Goal: Task Accomplishment & Management: Use online tool/utility

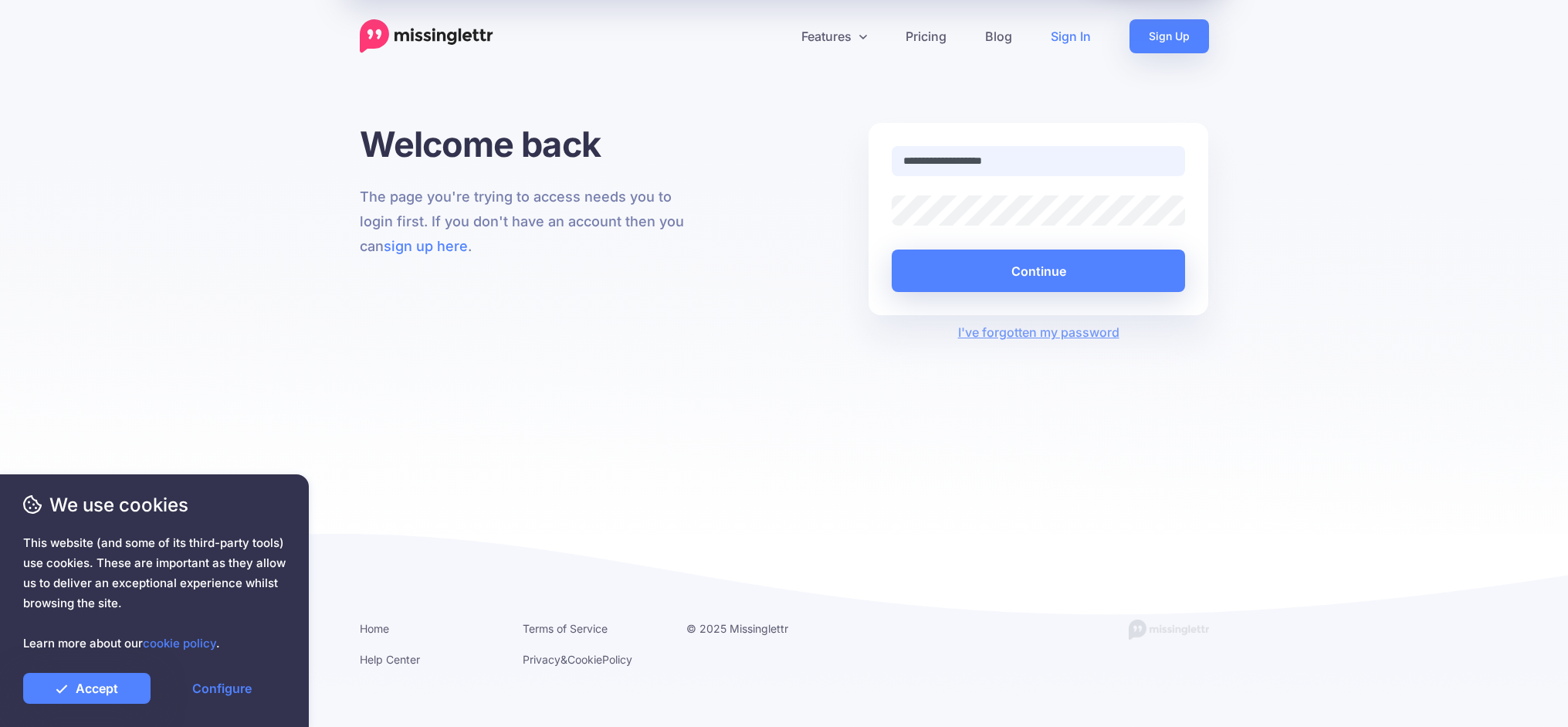
type input "**********"
click at [1041, 270] on button "Continue" at bounding box center [1039, 270] width 294 height 42
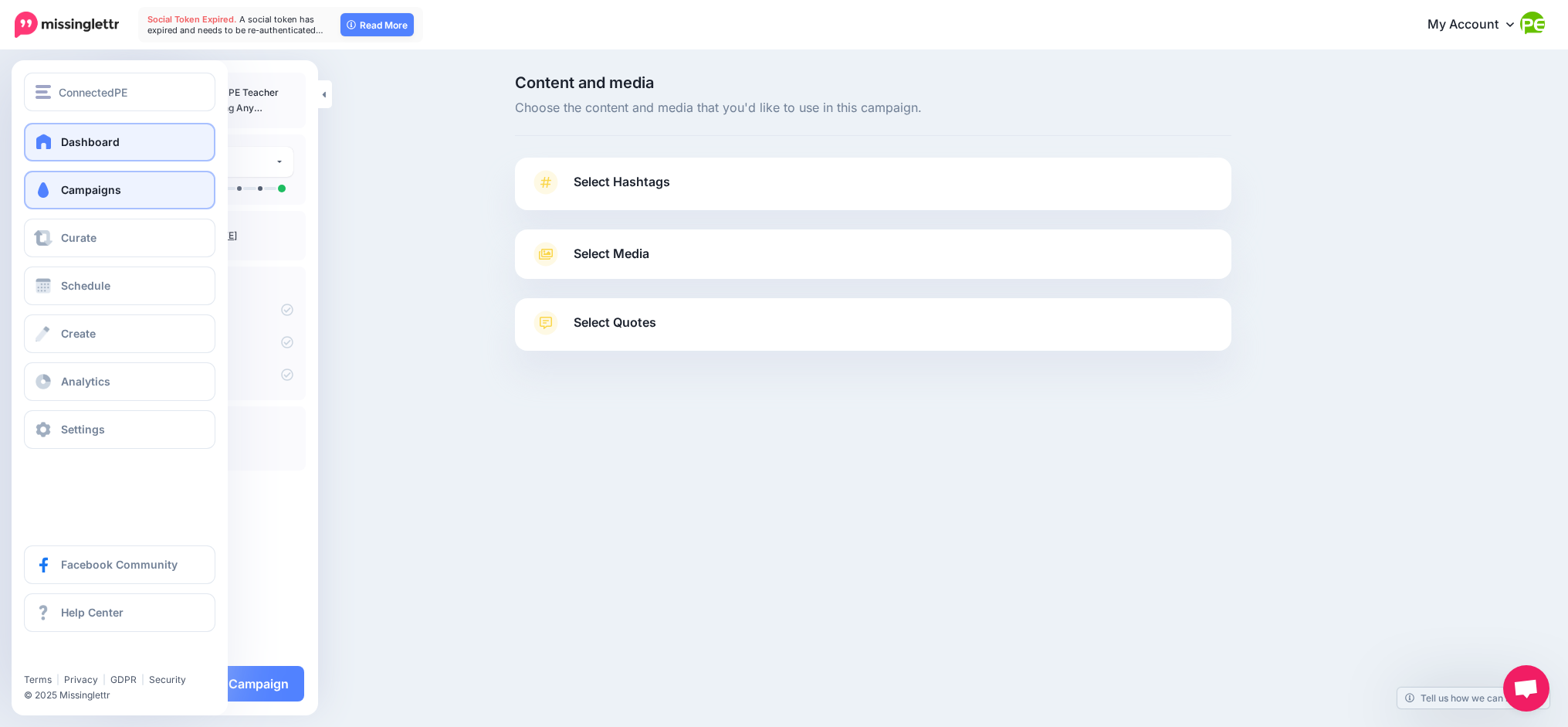
click at [59, 143] on link "Dashboard" at bounding box center [119, 142] width 192 height 39
click at [81, 180] on link "Campaigns" at bounding box center [119, 190] width 192 height 39
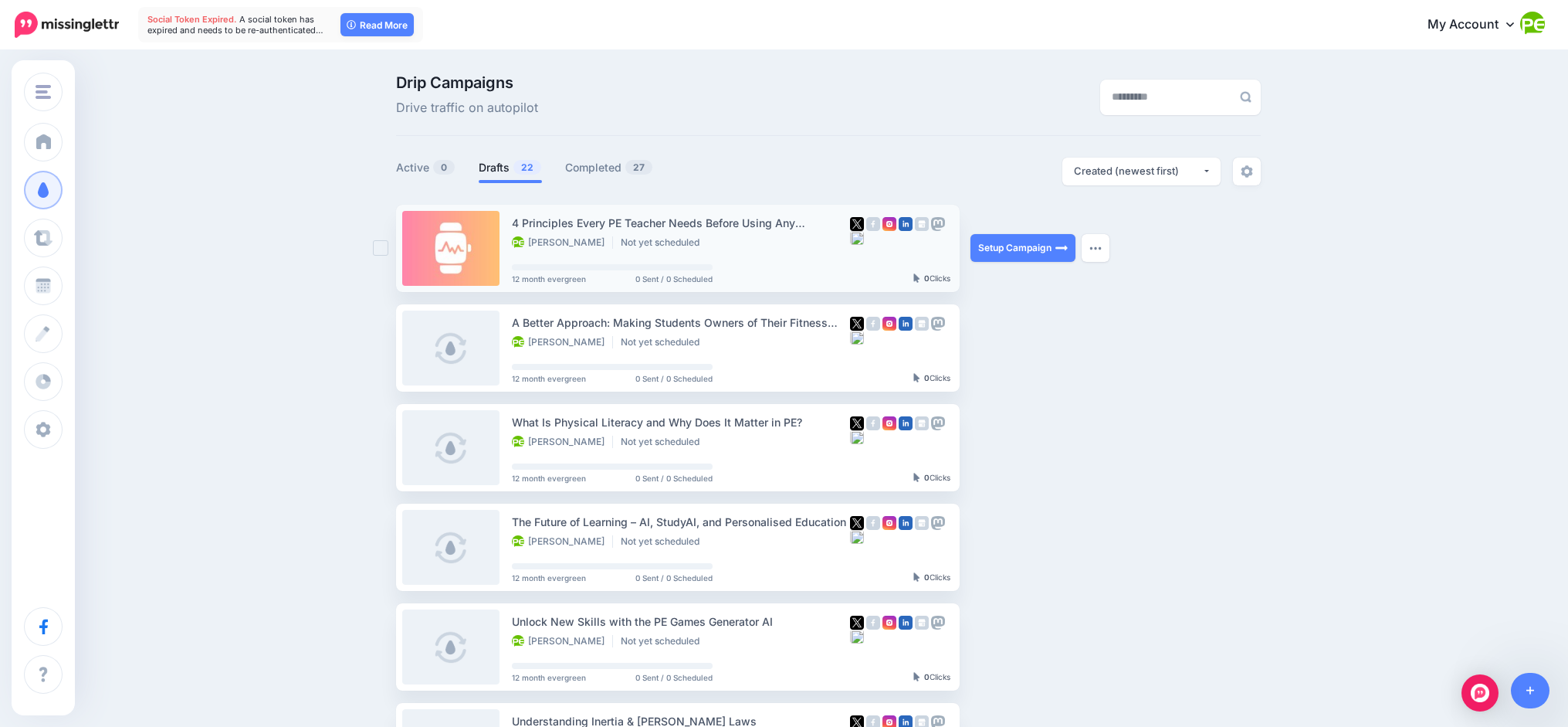
click at [738, 245] on div "Jarrod Robinson Not yet scheduled" at bounding box center [680, 243] width 339 height 14
click at [1002, 242] on link "Setup Campaign" at bounding box center [1022, 248] width 105 height 28
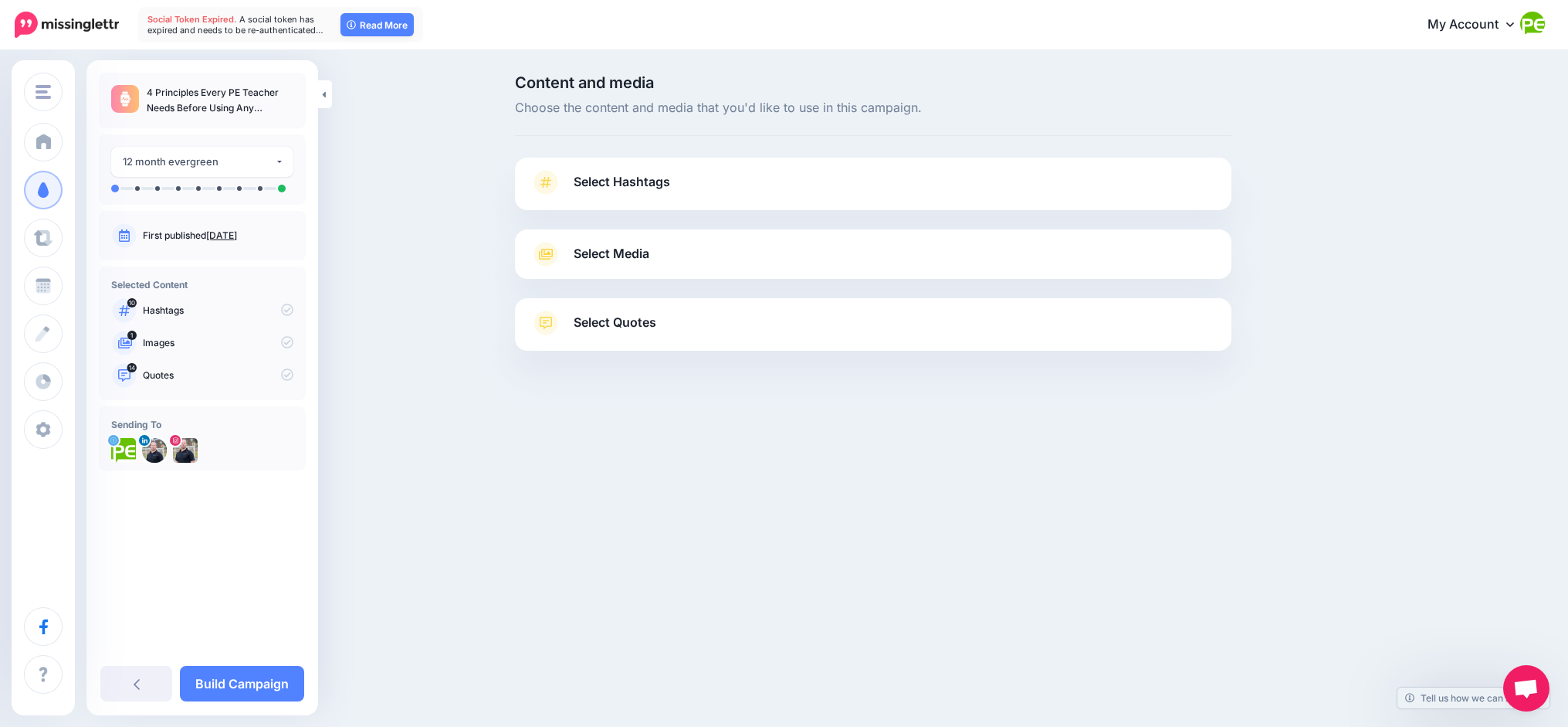
click at [633, 331] on span "Select Quotes" at bounding box center [616, 322] width 83 height 21
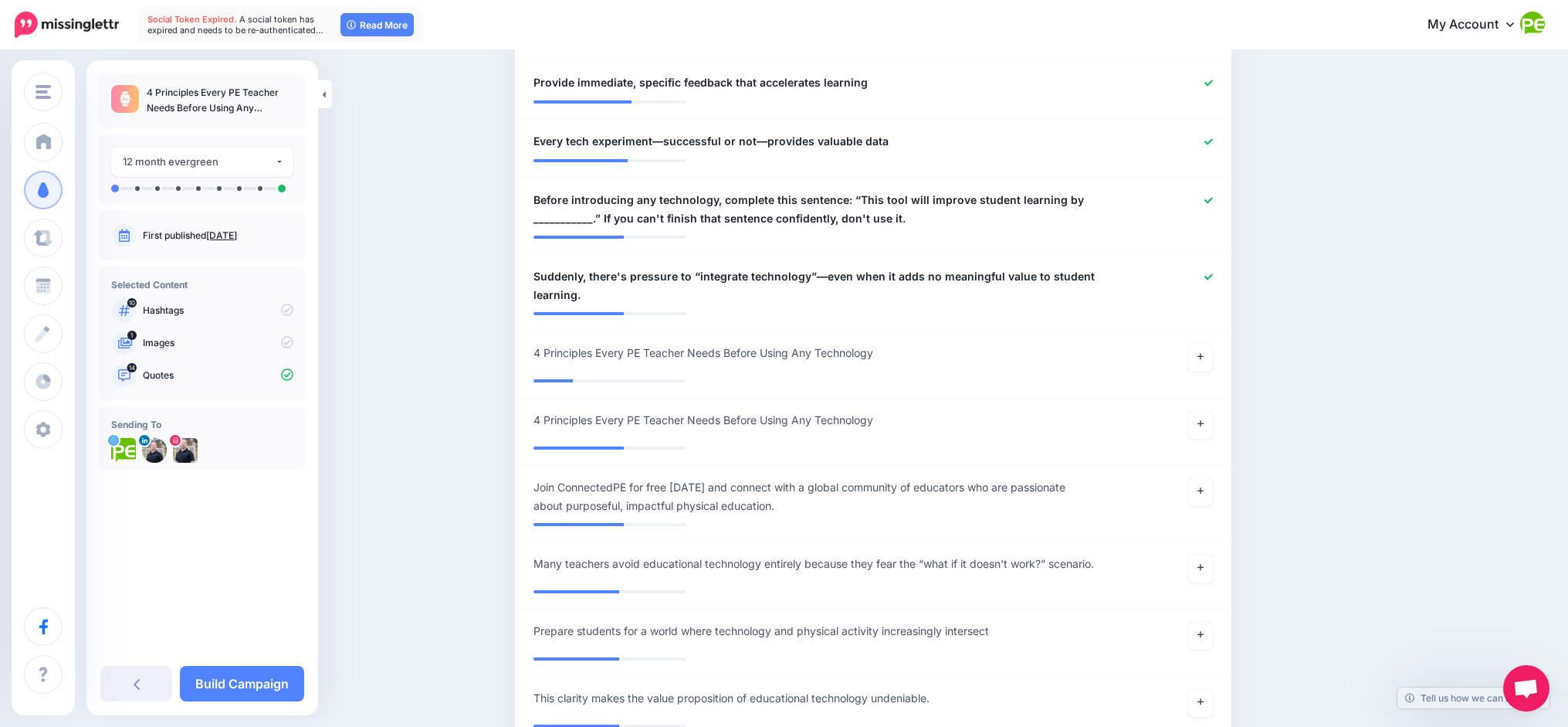
scroll to position [1192, 0]
